Goal: Task Accomplishment & Management: Use online tool/utility

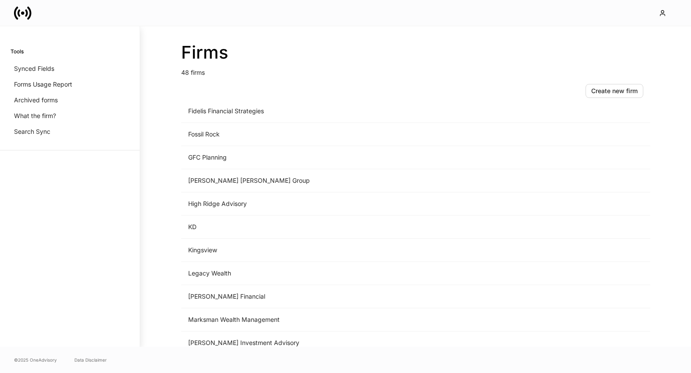
scroll to position [672, 0]
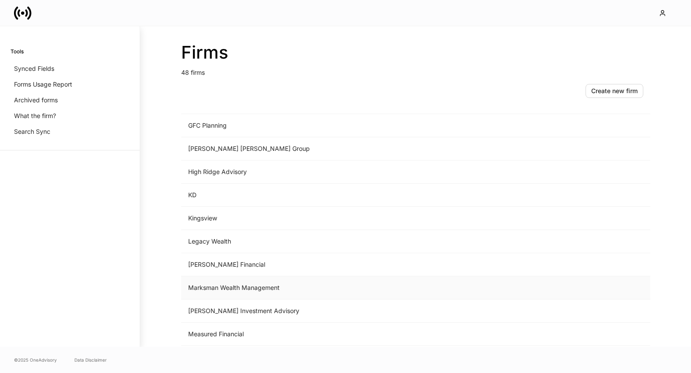
click at [284, 283] on td "Marksman Wealth Management" at bounding box center [343, 288] width 324 height 23
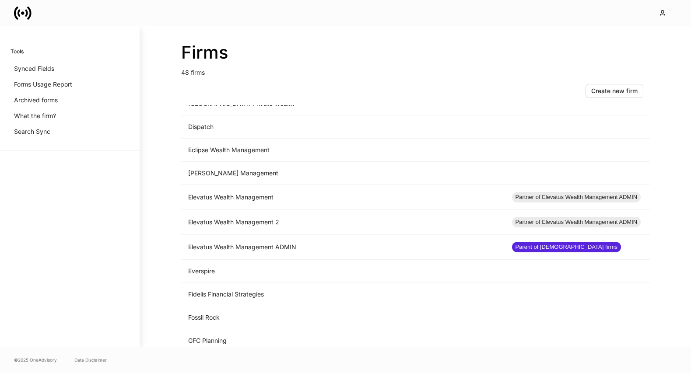
scroll to position [504, 0]
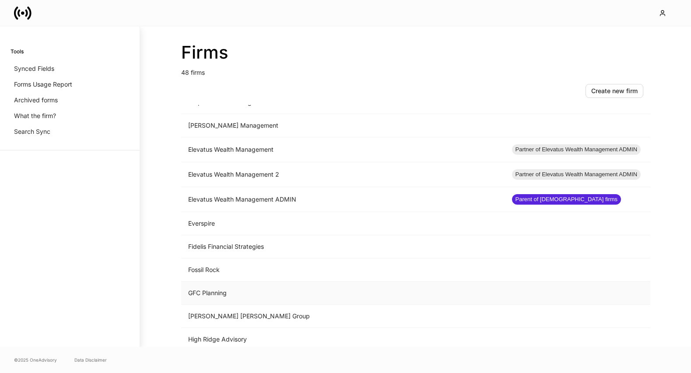
click at [276, 285] on td "GFC Planning" at bounding box center [343, 293] width 324 height 23
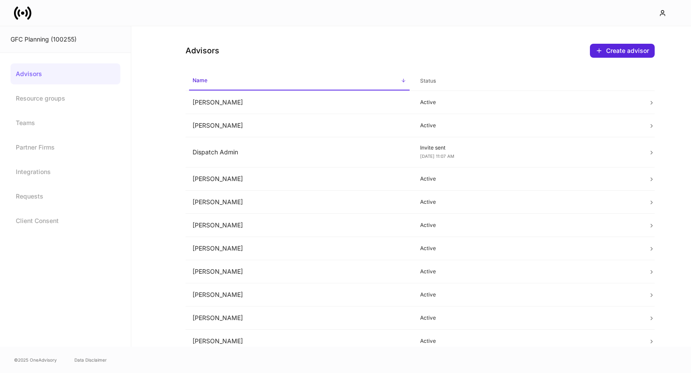
click at [24, 1] on div at bounding box center [345, 13] width 691 height 26
click at [24, 9] on icon at bounding box center [23, 13] width 18 height 18
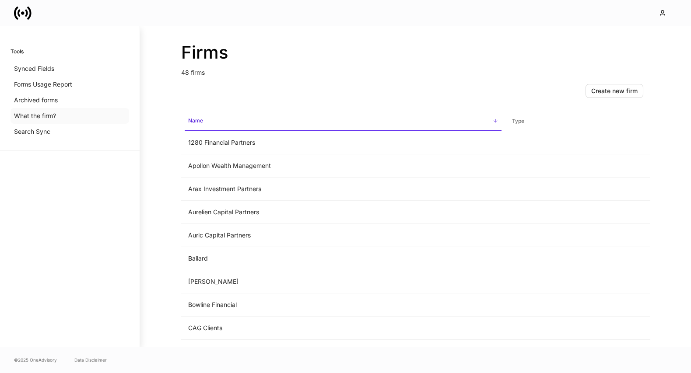
click at [53, 114] on p "What the firm?" at bounding box center [35, 116] width 42 height 9
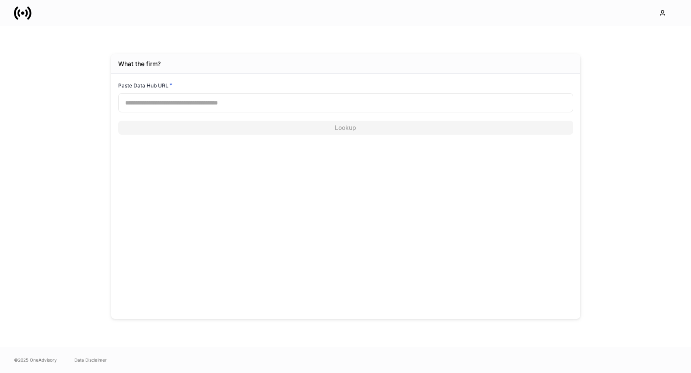
click at [229, 105] on input "text" at bounding box center [345, 102] width 455 height 19
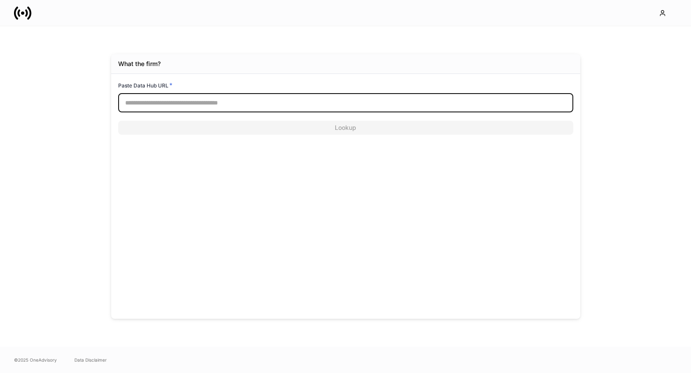
paste input "**********"
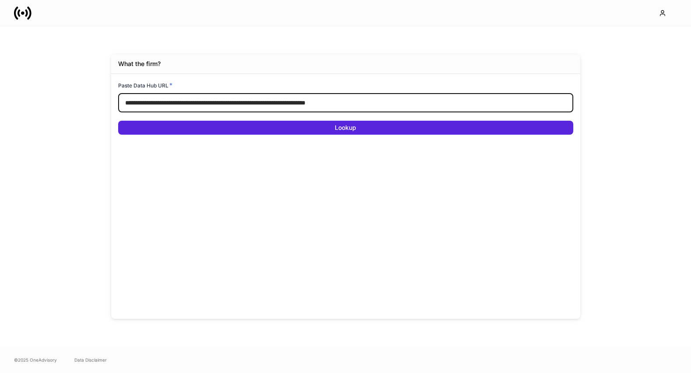
type input "**********"
click at [118, 121] on button "Lookup" at bounding box center [345, 128] width 455 height 14
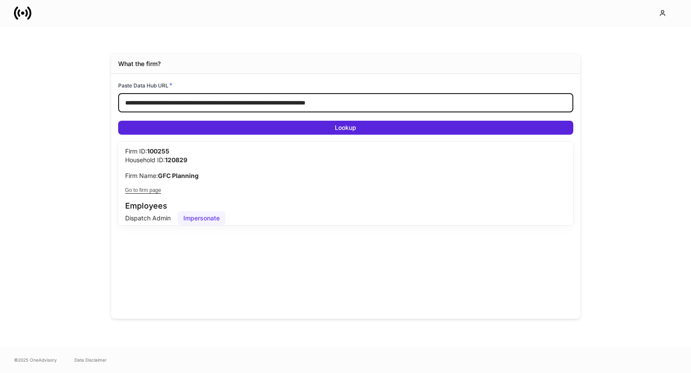
click at [209, 219] on div "Impersonate" at bounding box center [201, 218] width 36 height 9
